Goal: Navigation & Orientation: Find specific page/section

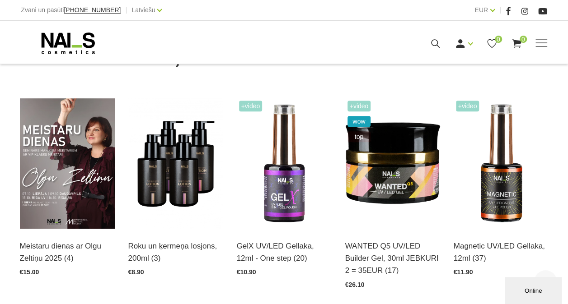
scroll to position [226, 0]
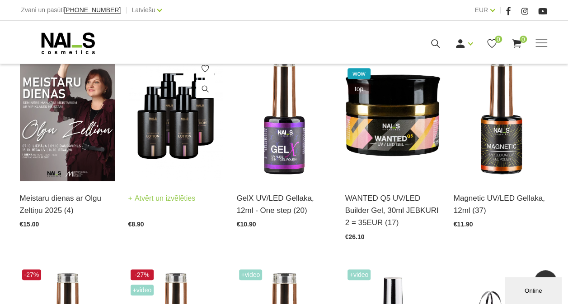
click at [145, 193] on link "Atvērt un izvēlēties" at bounding box center [161, 198] width 67 height 13
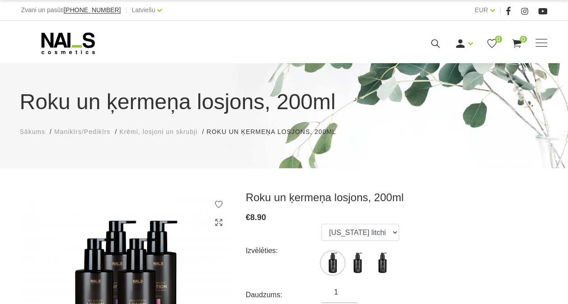
click at [159, 133] on span "Krēmi, losjoni un skrubji" at bounding box center [158, 131] width 78 height 7
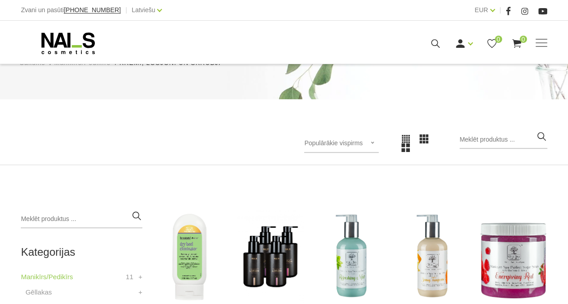
scroll to position [90, 0]
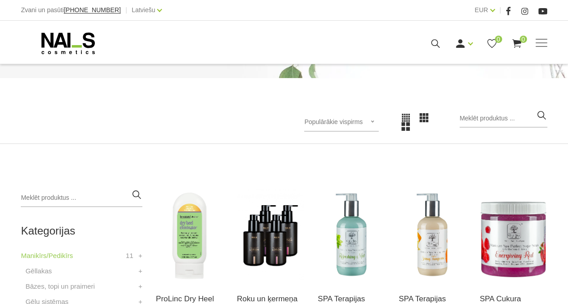
click at [359, 126] on div "Populārākie vispirms Populārākie vispirms Jaunumi Lētākais vispirms Dārgākais v…" at bounding box center [341, 122] width 74 height 19
click at [346, 178] on li "Lētākais vispirms" at bounding box center [350, 181] width 85 height 18
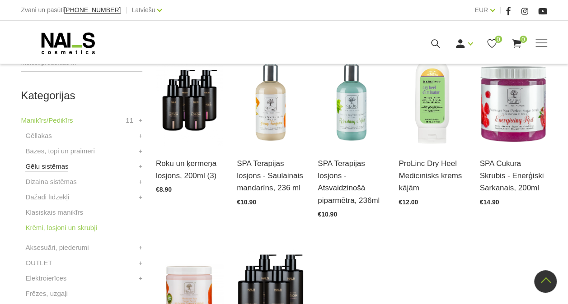
scroll to position [271, 0]
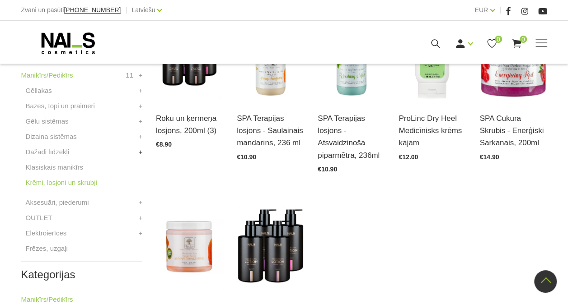
click at [138, 154] on link "+" at bounding box center [140, 152] width 4 height 11
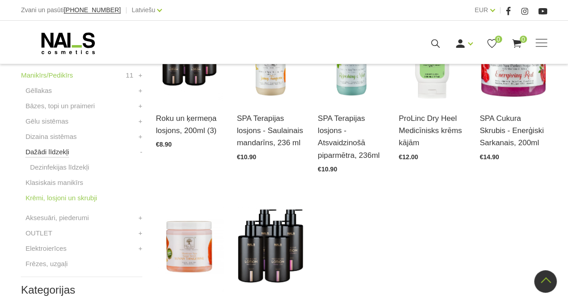
click at [43, 152] on link "Dažādi līdzekļi" at bounding box center [47, 152] width 44 height 11
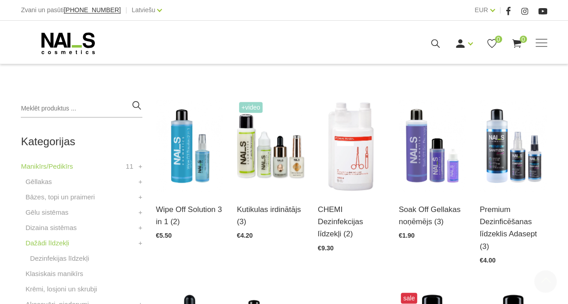
scroll to position [181, 0]
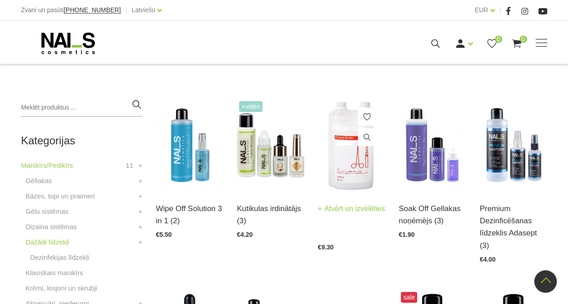
click at [358, 167] on img at bounding box center [350, 145] width 67 height 93
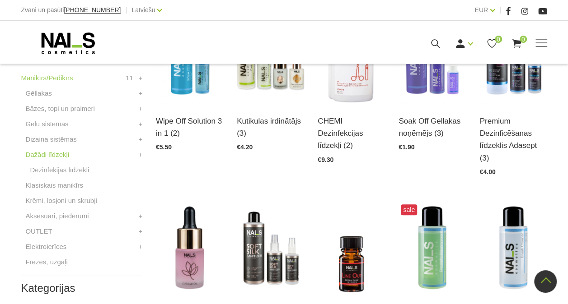
scroll to position [226, 0]
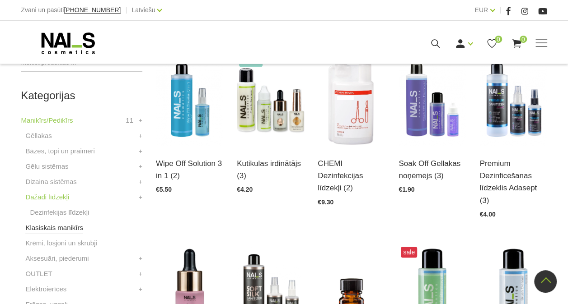
click at [70, 229] on link "Klasiskais manikīrs" at bounding box center [54, 228] width 58 height 11
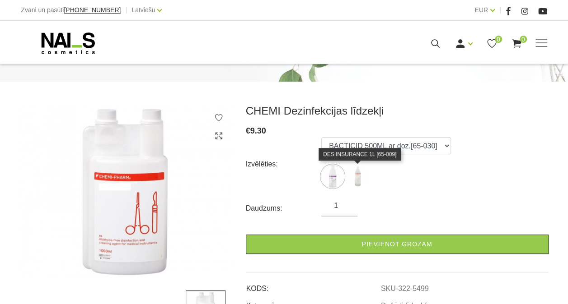
scroll to position [90, 0]
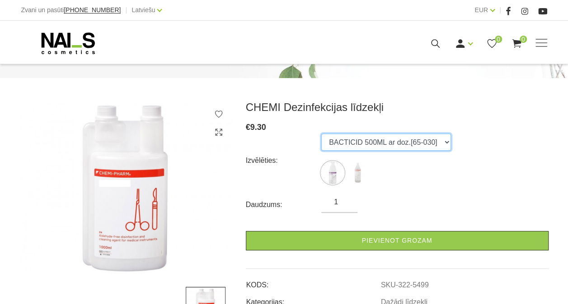
click at [432, 144] on select "BACTICID 500ML ar doz.[65-030] DES INSURANCE 1L [65-009]" at bounding box center [386, 142] width 130 height 17
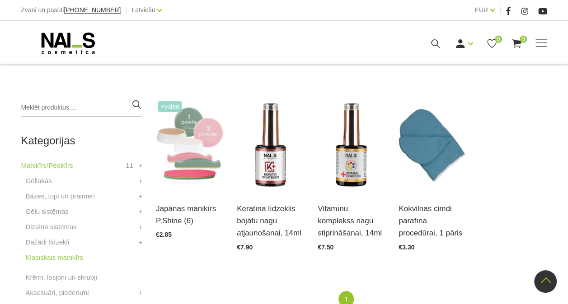
scroll to position [271, 0]
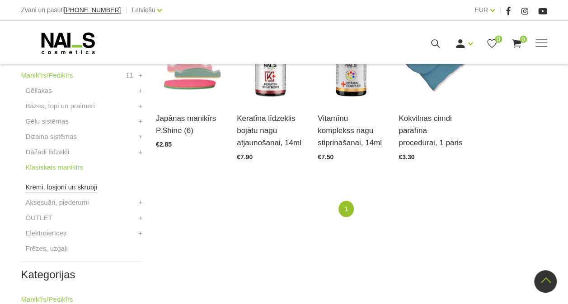
click at [37, 188] on link "Krēmi, losjoni un skrubji" at bounding box center [60, 187] width 71 height 11
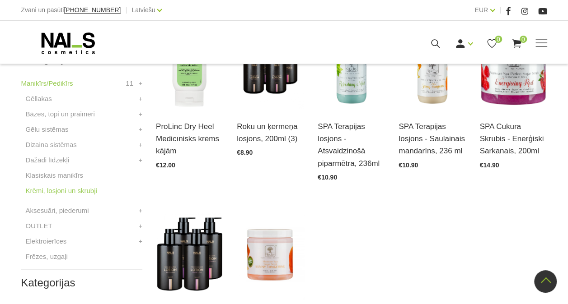
scroll to position [316, 0]
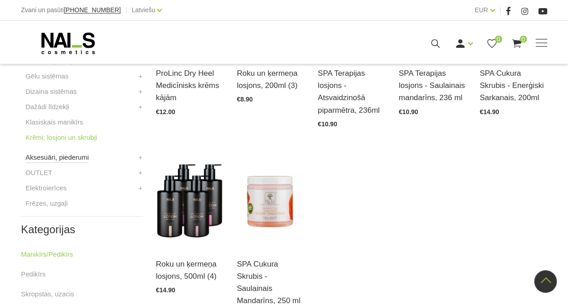
click at [51, 156] on link "Aksesuāri, piederumi" at bounding box center [56, 157] width 63 height 11
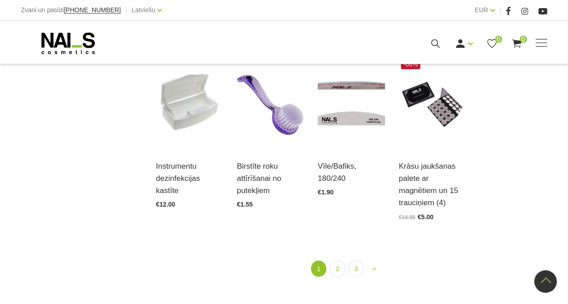
scroll to position [948, 0]
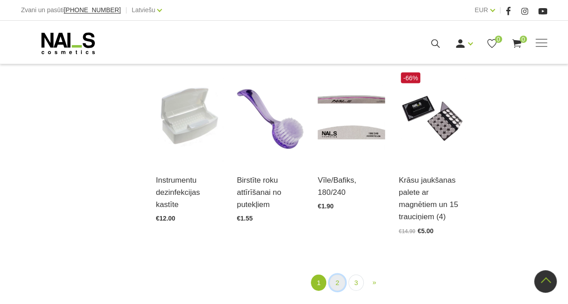
click at [340, 280] on link "2" at bounding box center [336, 283] width 15 height 17
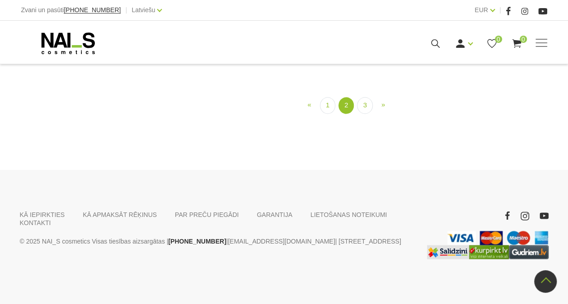
scroll to position [997, 0]
click at [355, 114] on ul "« Prev 1 2 (current) 3 » Next" at bounding box center [351, 105] width 391 height 17
click at [359, 114] on link "3" at bounding box center [364, 105] width 15 height 17
